Goal: Information Seeking & Learning: Learn about a topic

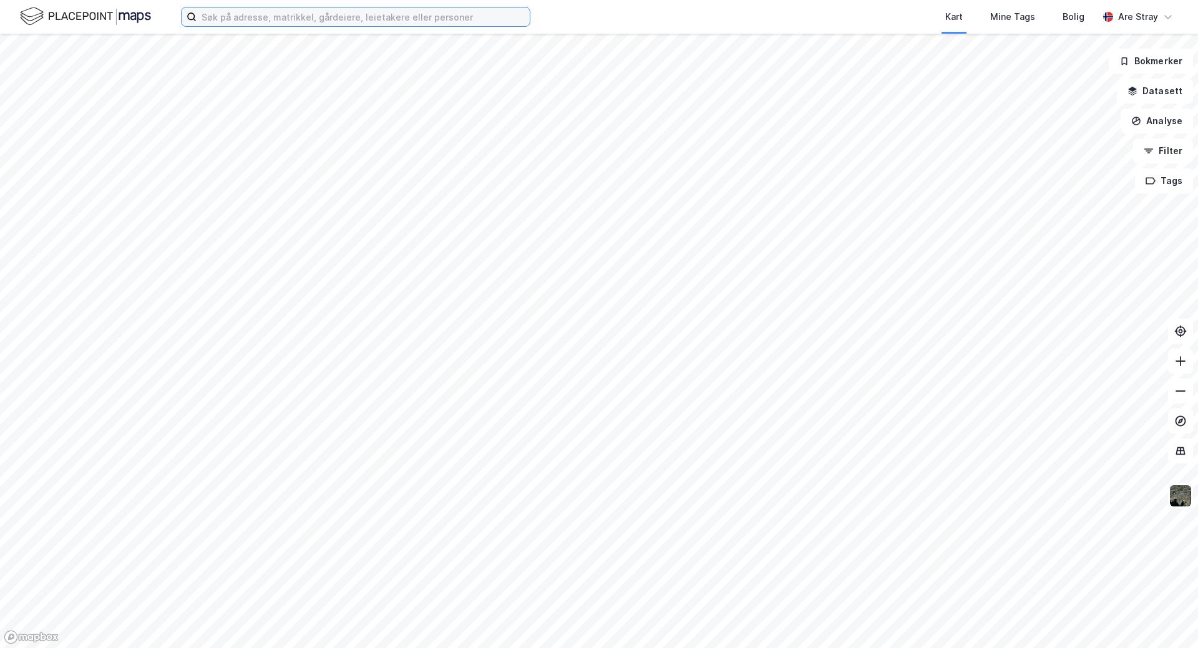
click at [340, 22] on input at bounding box center [363, 16] width 333 height 19
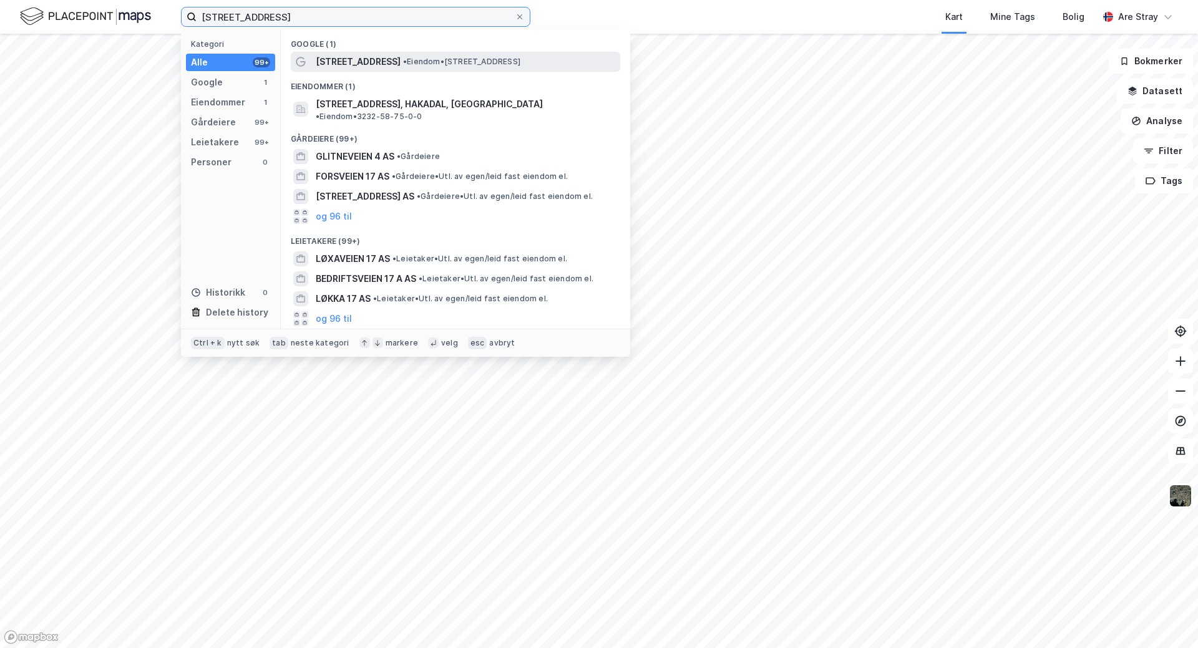
type input "[STREET_ADDRESS]"
click at [360, 59] on span "[STREET_ADDRESS]" at bounding box center [358, 61] width 85 height 15
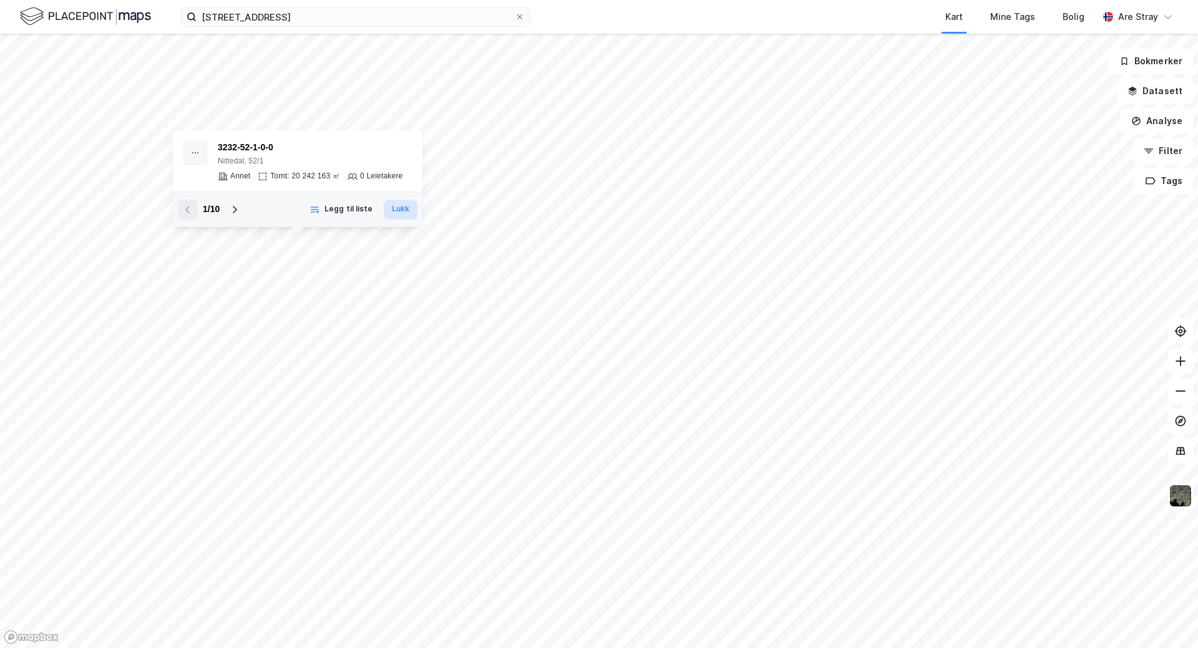
click at [393, 208] on button "Lukk" at bounding box center [401, 210] width 34 height 20
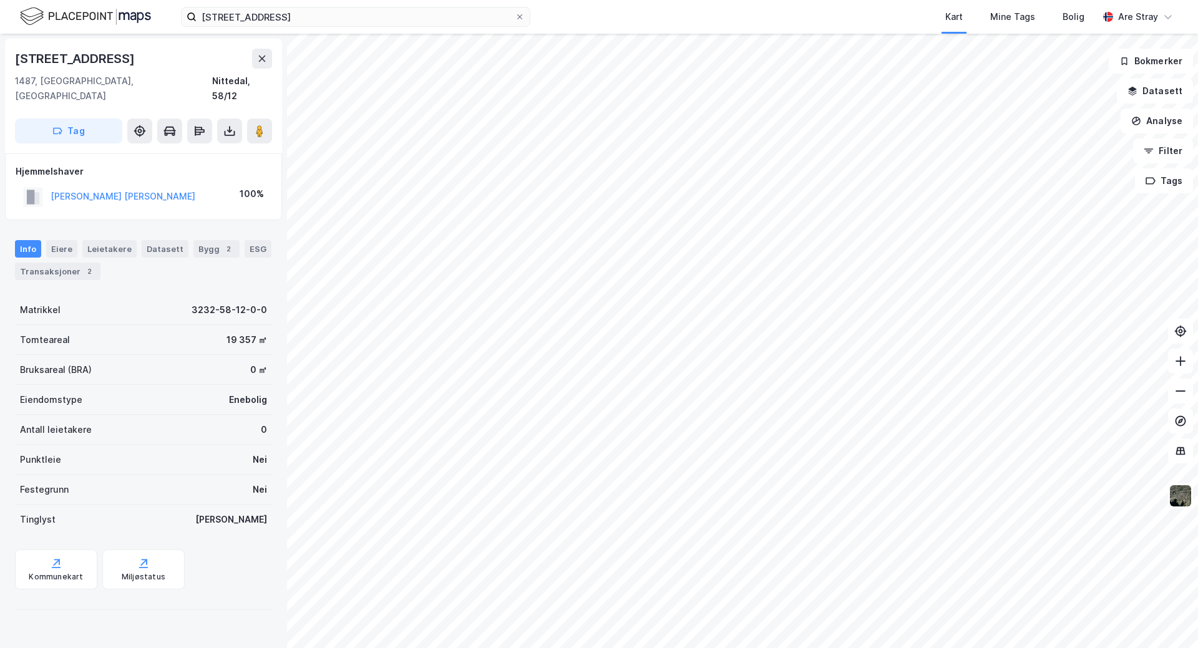
click at [256, 328] on div "Glittreveien 7 1487, [GEOGRAPHIC_DATA], [GEOGRAPHIC_DATA] Nittedal, 58/12 Tag H…" at bounding box center [599, 341] width 1198 height 615
click at [584, 25] on div "glittreveien 17 Kart Mine Tags [PERSON_NAME] Are Stray" at bounding box center [599, 17] width 1198 height 34
